Goal: Task Accomplishment & Management: Manage account settings

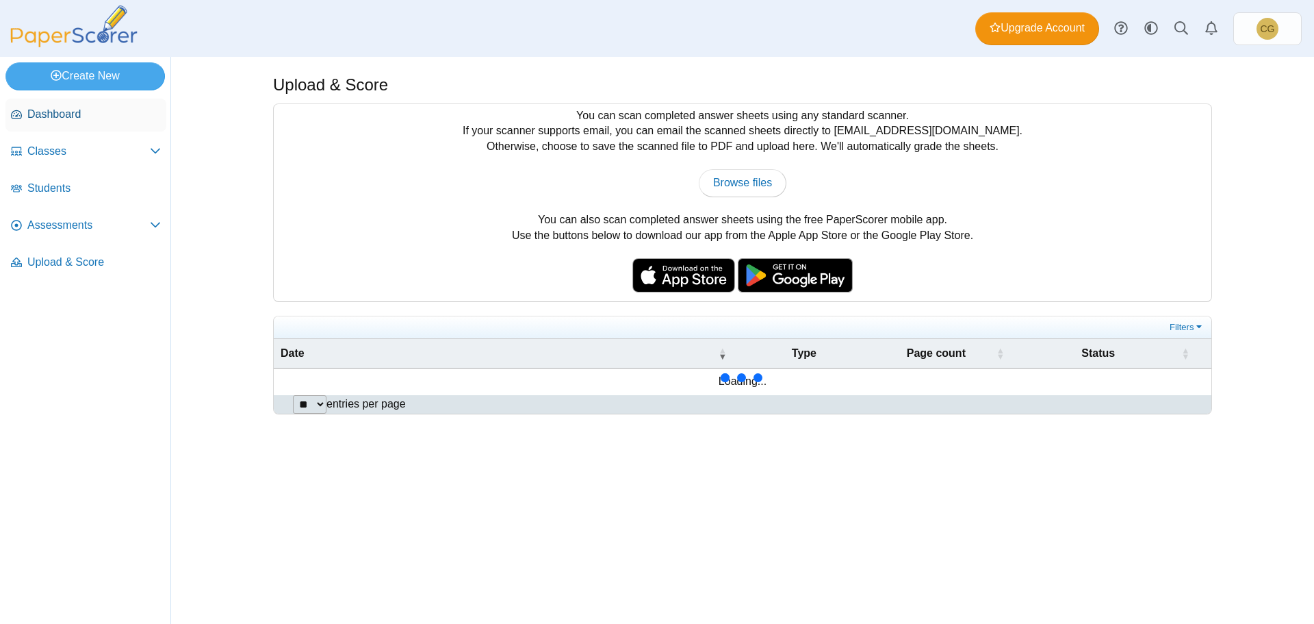
click at [53, 120] on span "Dashboard" at bounding box center [93, 114] width 133 height 15
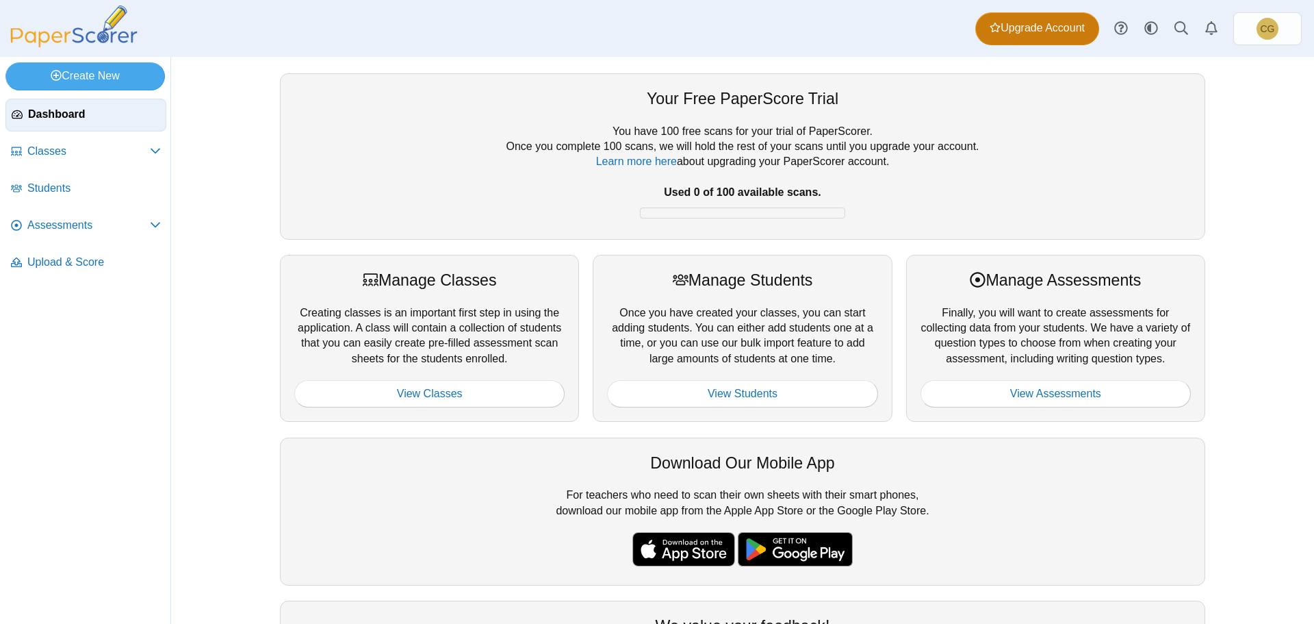
click at [1034, 29] on span "Upgrade Account" at bounding box center [1037, 28] width 95 height 15
